Goal: Task Accomplishment & Management: Use online tool/utility

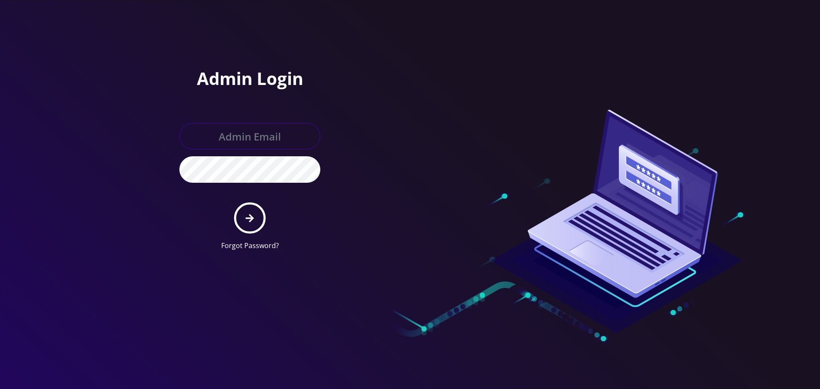
type input "Info@shluchimassist.com"
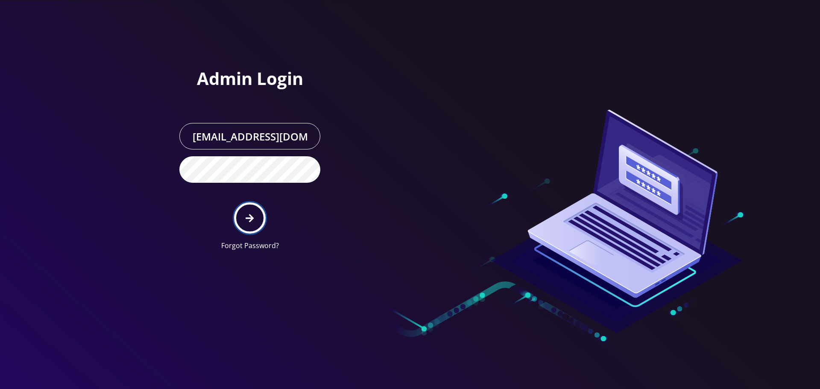
click at [255, 223] on button "submit" at bounding box center [249, 218] width 31 height 31
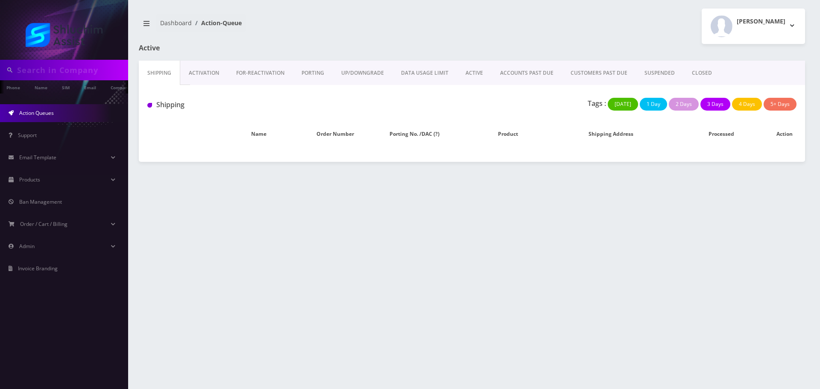
type input "shmuel@hechtfamily.com"
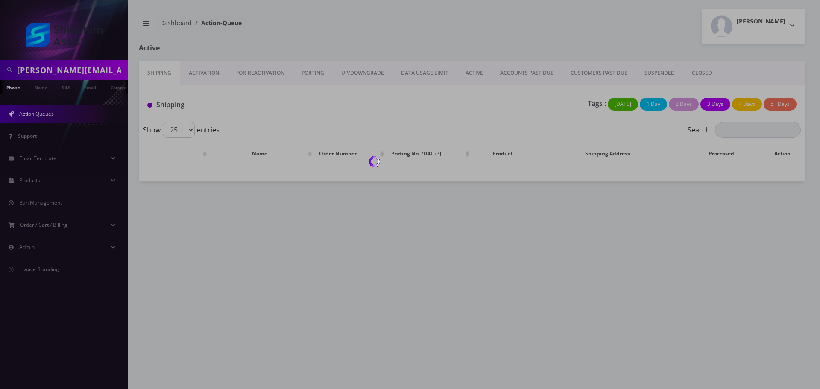
click at [536, 73] on div at bounding box center [410, 194] width 820 height 389
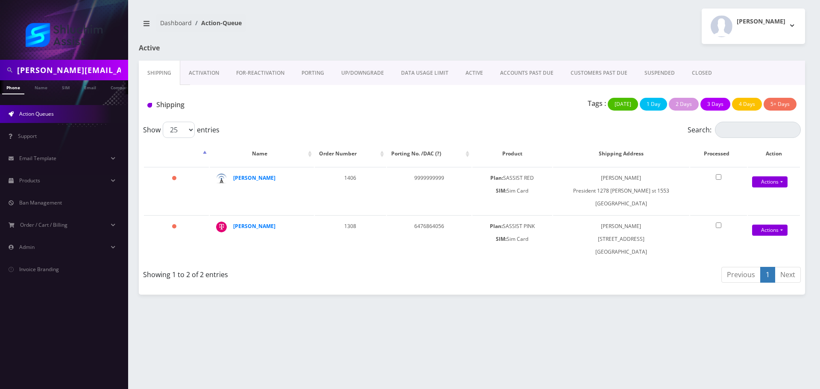
click at [517, 74] on body "shmuel@hechtfamily.com Phone Name SIM Email Company Customer Action Queues Supp…" at bounding box center [410, 194] width 820 height 389
click at [517, 74] on link "ACCOUNTS PAST DUE" at bounding box center [527, 73] width 70 height 25
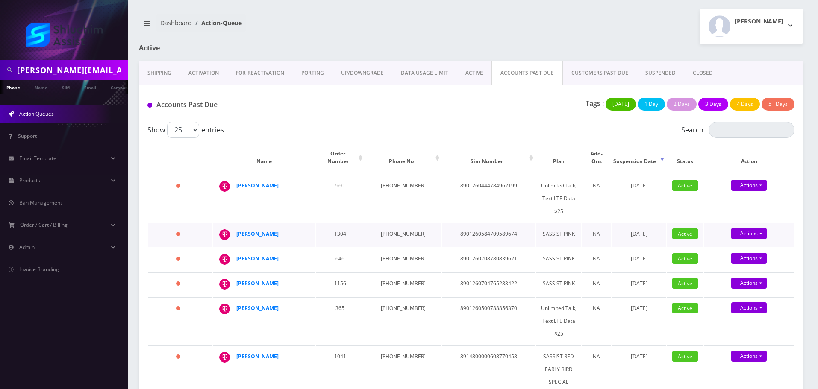
click at [336, 234] on td "1304" at bounding box center [340, 235] width 49 height 24
click at [385, 226] on td "[PHONE_NUMBER]" at bounding box center [403, 235] width 76 height 24
drag, startPoint x: 385, startPoint y: 226, endPoint x: 349, endPoint y: 200, distance: 44.0
click at [385, 226] on td "[PHONE_NUMBER]" at bounding box center [403, 235] width 76 height 24
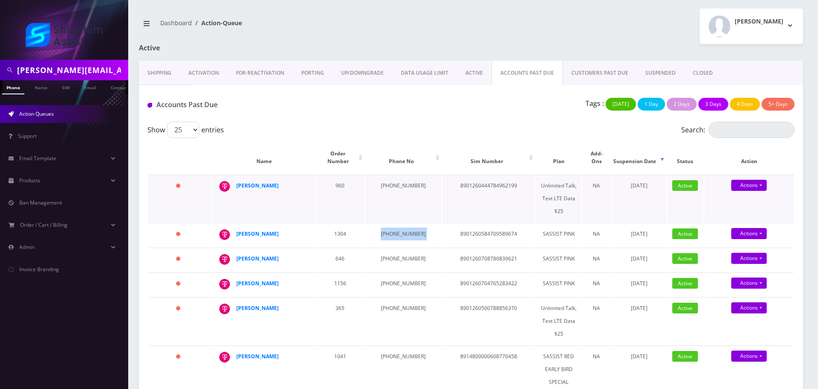
copy td "[PHONE_NUMBER]"
click at [88, 68] on input "shmuel@hechtfamily.com" at bounding box center [71, 70] width 109 height 16
click at [76, 67] on input "text" at bounding box center [71, 70] width 109 height 16
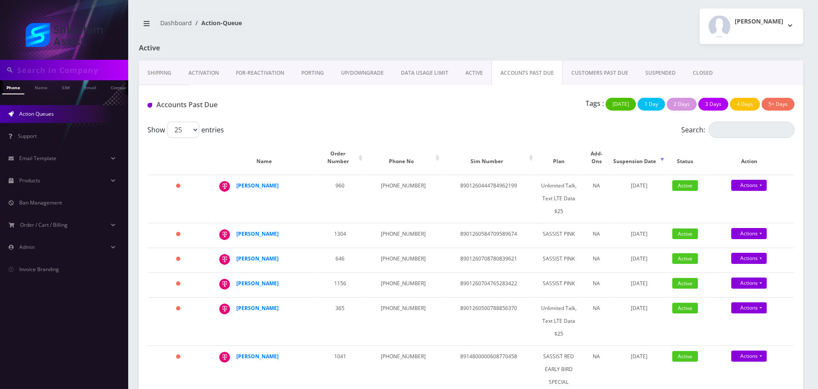
click at [76, 67] on input "text" at bounding box center [71, 70] width 109 height 16
paste input "[EMAIL_ADDRESS][DOMAIN_NAME]"
type input "[EMAIL_ADDRESS][DOMAIN_NAME]"
click at [93, 90] on link "Email" at bounding box center [90, 87] width 21 height 14
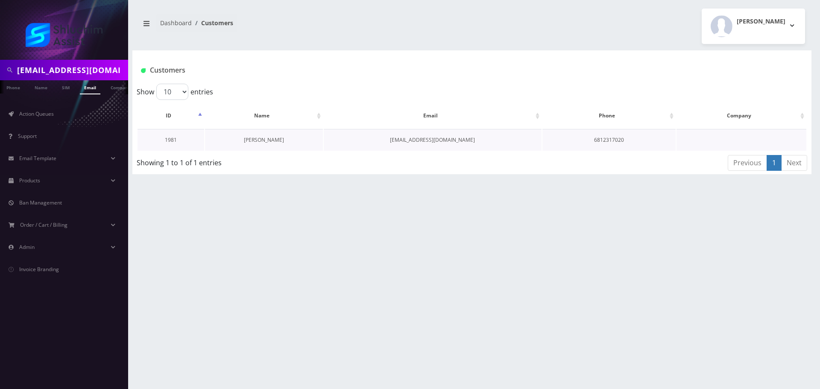
click at [256, 140] on link "[PERSON_NAME]" at bounding box center [264, 139] width 40 height 7
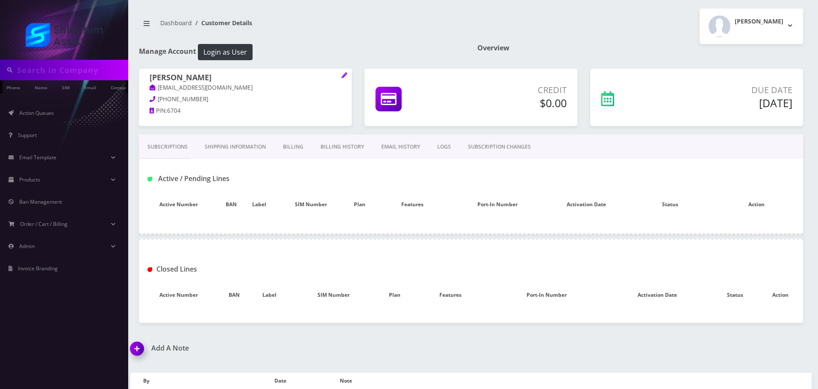
type input "[EMAIL_ADDRESS][DOMAIN_NAME]"
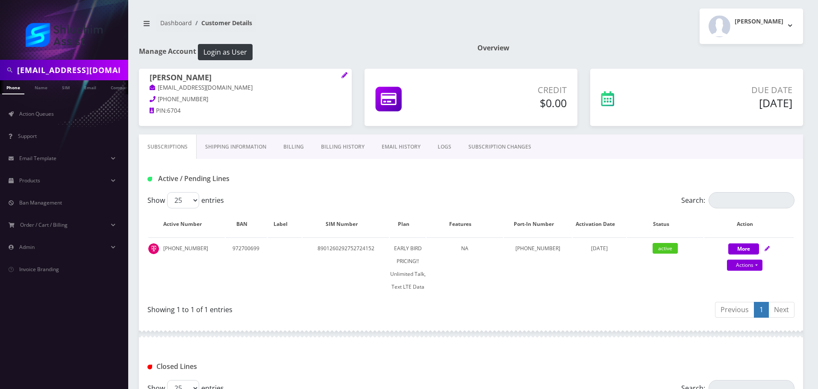
click at [295, 142] on link "Billing" at bounding box center [294, 147] width 38 height 25
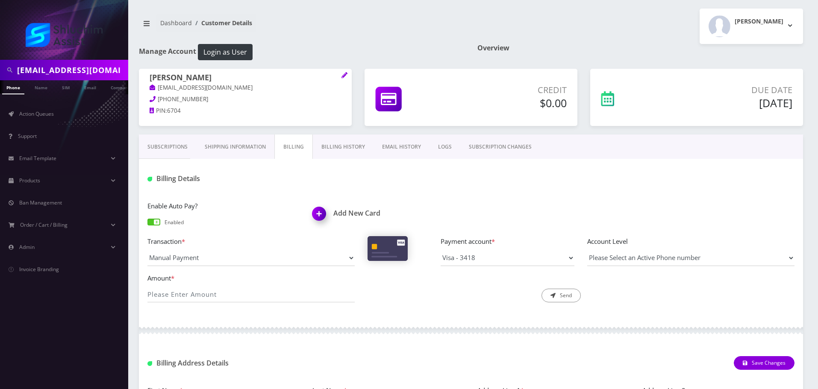
click at [338, 148] on link "Billing History" at bounding box center [343, 147] width 61 height 25
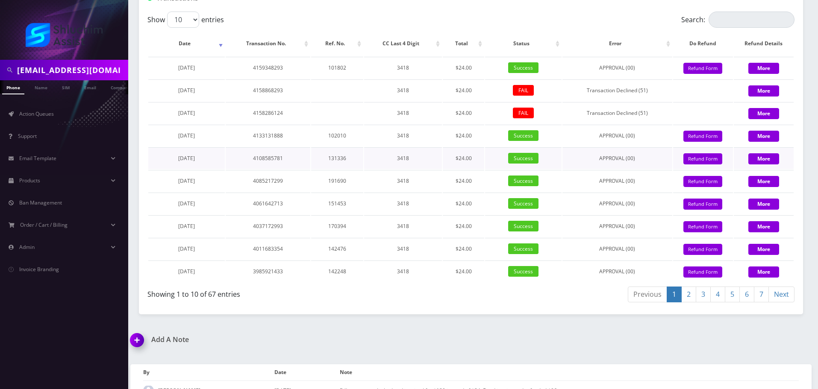
scroll to position [823, 0]
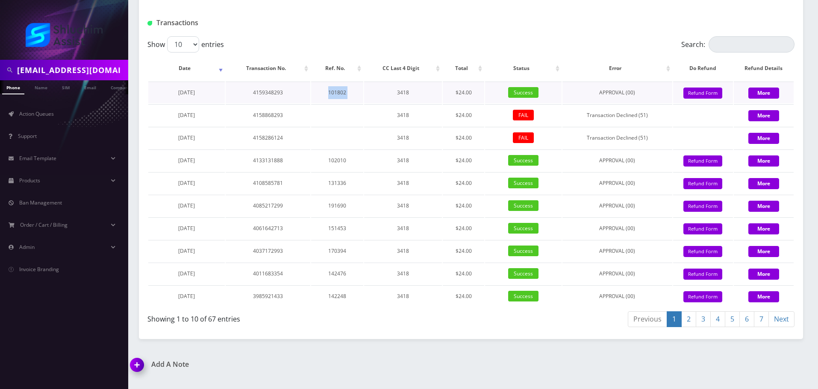
drag, startPoint x: 330, startPoint y: 91, endPoint x: 388, endPoint y: 103, distance: 58.7
click at [388, 103] on tr "October 06, 2025 4159348293 101802 3418 $24.00 Success APPROVAL (00) 24 Give Cr…" at bounding box center [470, 93] width 645 height 22
click at [388, 103] on td "3418" at bounding box center [403, 93] width 78 height 22
drag, startPoint x: 333, startPoint y: 95, endPoint x: 379, endPoint y: 110, distance: 48.1
click at [375, 109] on tbody "October 06, 2025 4159348293 101802 3418 $24.00 Success APPROVAL (00) 24 Give Cr…" at bounding box center [470, 195] width 645 height 226
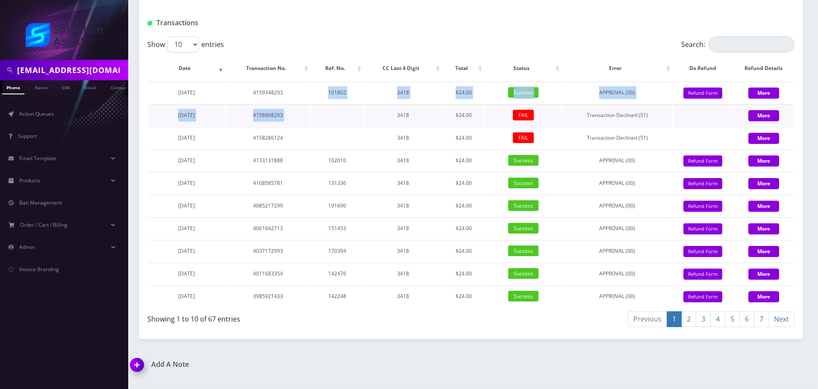
click at [379, 110] on td "3418" at bounding box center [403, 115] width 78 height 22
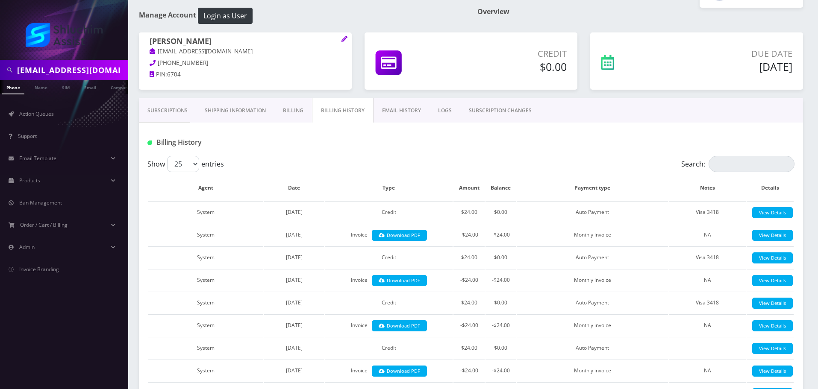
scroll to position [43, 0]
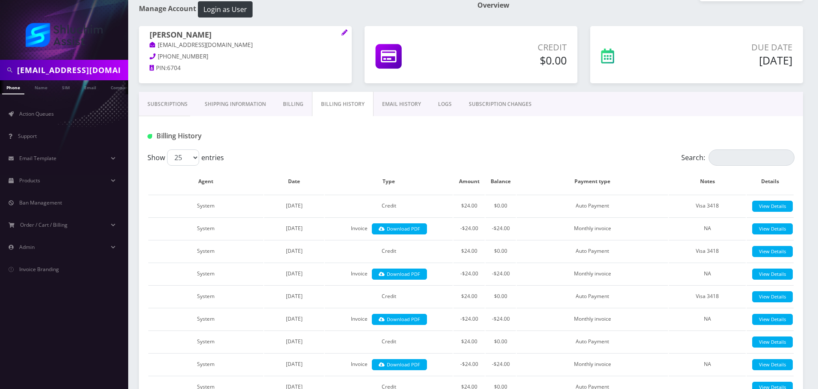
click at [176, 106] on link "Subscriptions" at bounding box center [167, 104] width 57 height 25
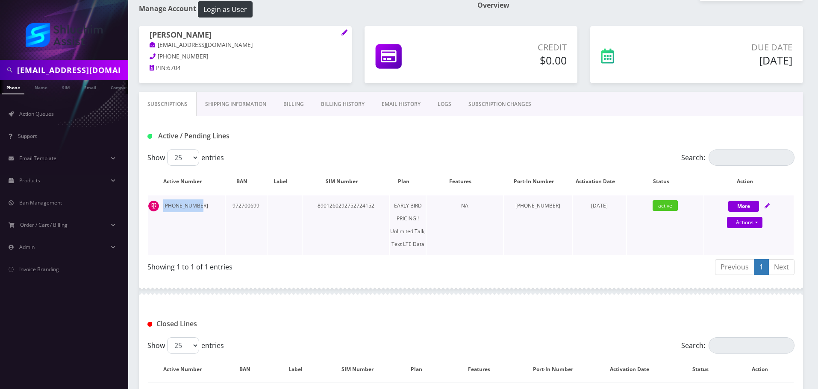
drag, startPoint x: 206, startPoint y: 205, endPoint x: 158, endPoint y: 205, distance: 47.4
click at [158, 205] on td "681-231-7020" at bounding box center [186, 225] width 76 height 60
copy td "681-231-7020"
click at [210, 212] on td "681-231-7020" at bounding box center [186, 225] width 76 height 60
drag, startPoint x: 207, startPoint y: 206, endPoint x: 162, endPoint y: 206, distance: 45.3
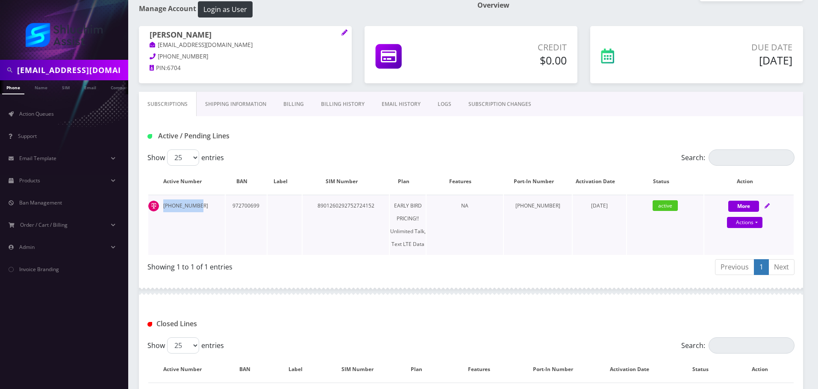
click at [162, 206] on td "681-231-7020" at bounding box center [186, 225] width 76 height 60
copy td "681-231-7020"
click at [93, 77] on input "[EMAIL_ADDRESS][DOMAIN_NAME]" at bounding box center [71, 70] width 109 height 16
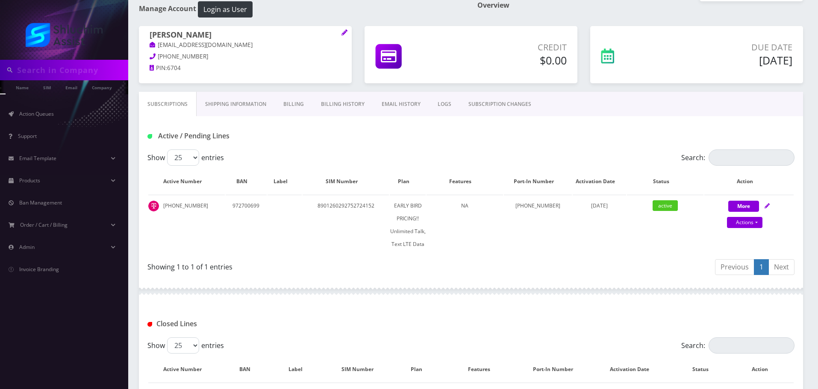
scroll to position [0, 21]
drag, startPoint x: 50, startPoint y: 112, endPoint x: 55, endPoint y: 112, distance: 5.1
click at [50, 112] on span "Action Queues" at bounding box center [36, 113] width 35 height 7
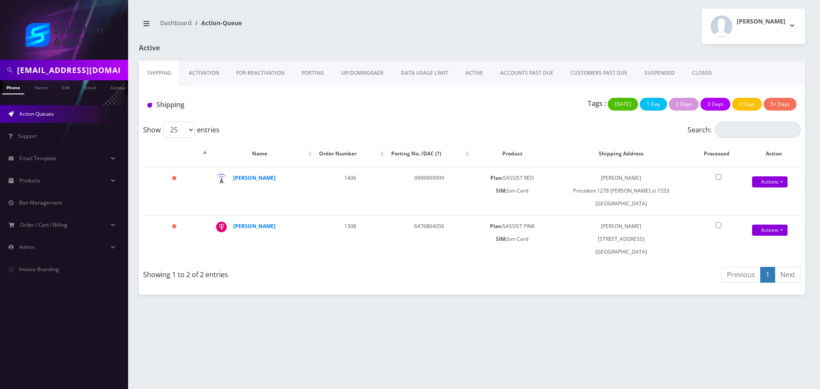
click at [531, 82] on link "ACCOUNTS PAST DUE" at bounding box center [527, 73] width 70 height 25
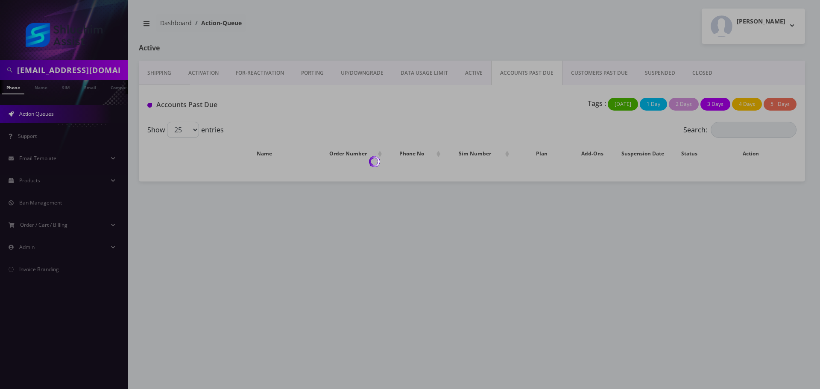
click at [532, 75] on div at bounding box center [410, 194] width 820 height 389
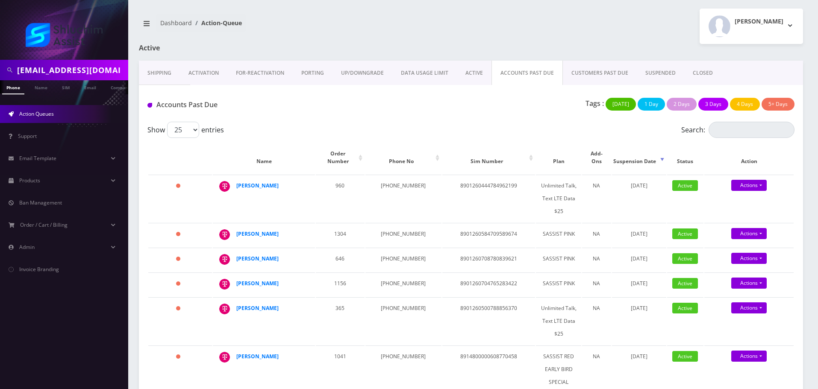
click at [100, 64] on input "[EMAIL_ADDRESS][DOMAIN_NAME]" at bounding box center [71, 70] width 109 height 16
